Goal: Task Accomplishment & Management: Complete application form

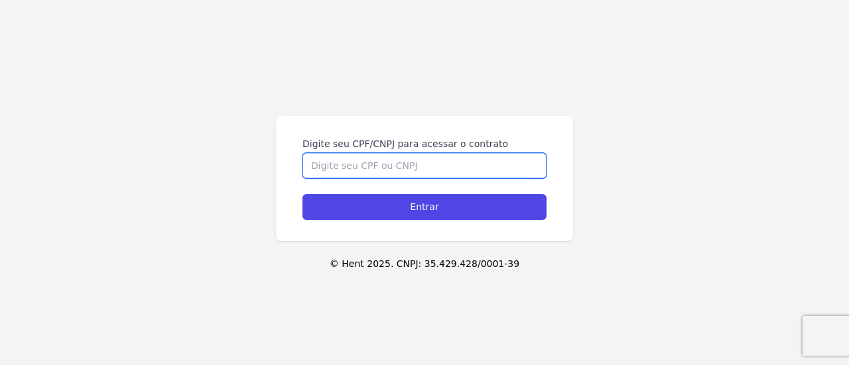
click at [439, 164] on input "Digite seu CPF/CNPJ para acessar o contrato" at bounding box center [424, 165] width 244 height 25
click at [436, 167] on input "454" at bounding box center [424, 165] width 244 height 25
type input "45422624807"
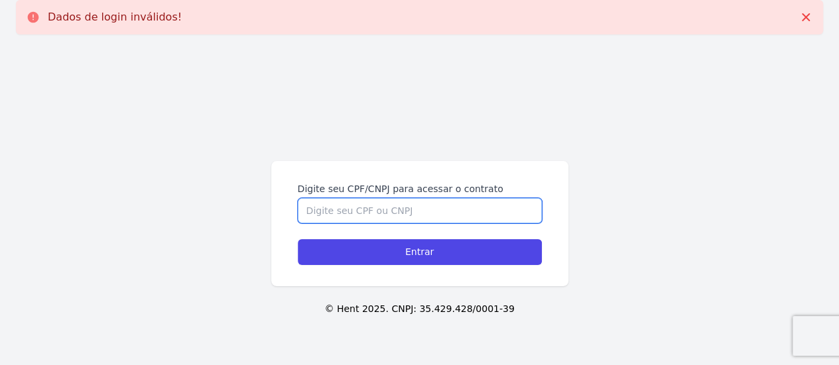
click at [488, 221] on input "Digite seu CPF/CNPJ para acessar o contrato" at bounding box center [420, 210] width 244 height 25
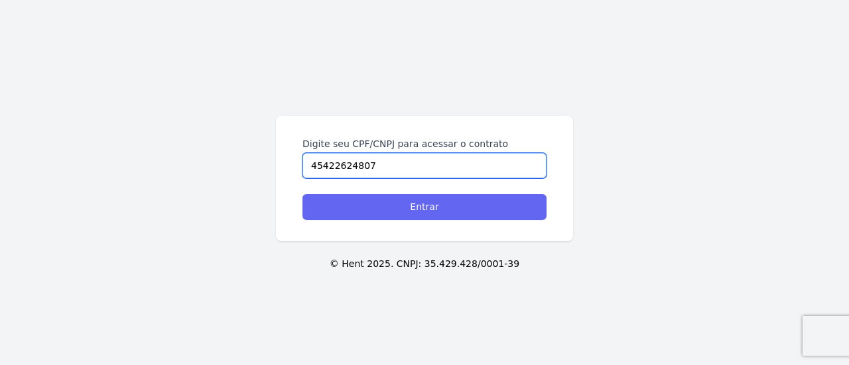
type input "45422624807"
click at [499, 218] on input "Entrar" at bounding box center [424, 207] width 244 height 26
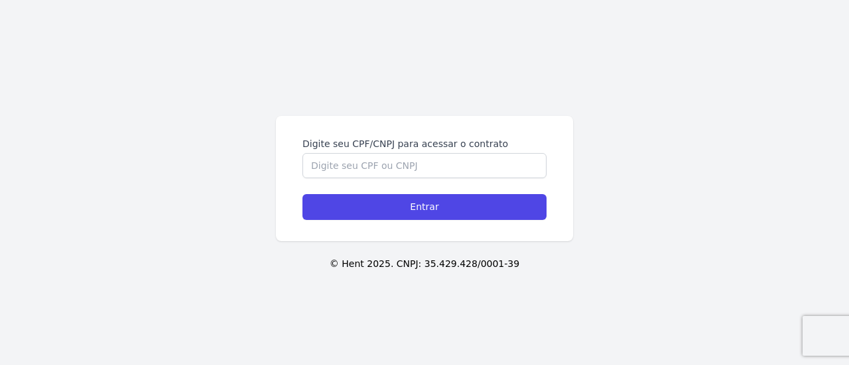
click at [694, 192] on div "Digite seu CPF/CNPJ para acessar o contrato Entrar © Hent 2025. CNPJ: 35.429.42…" at bounding box center [424, 182] width 849 height 365
